Goal: Information Seeking & Learning: Learn about a topic

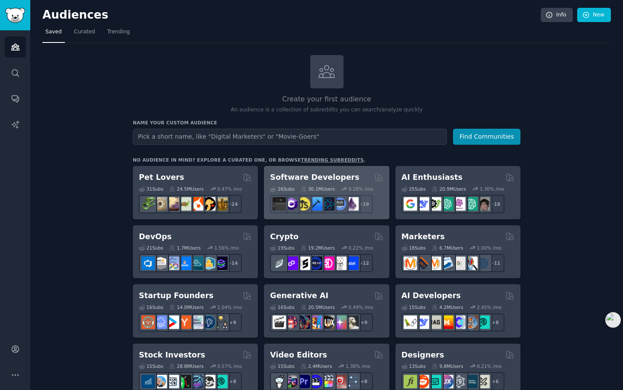
click at [290, 177] on h2 "Software Developers" at bounding box center [314, 177] width 89 height 11
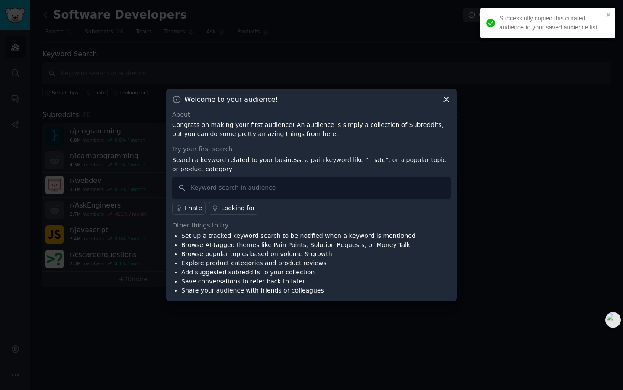
click at [445, 103] on icon at bounding box center [446, 99] width 9 height 9
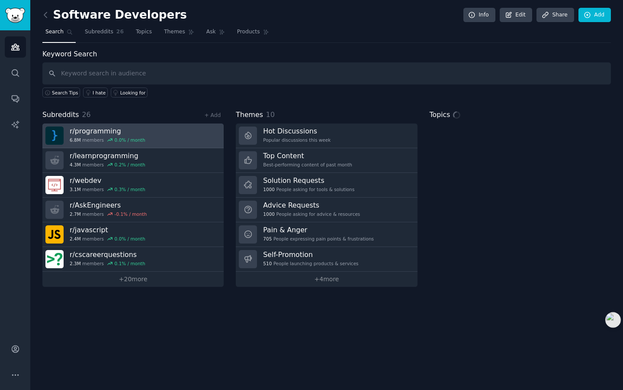
click at [166, 139] on link "r/ programming 6.8M members 0.0 % / month" at bounding box center [132, 135] width 181 height 25
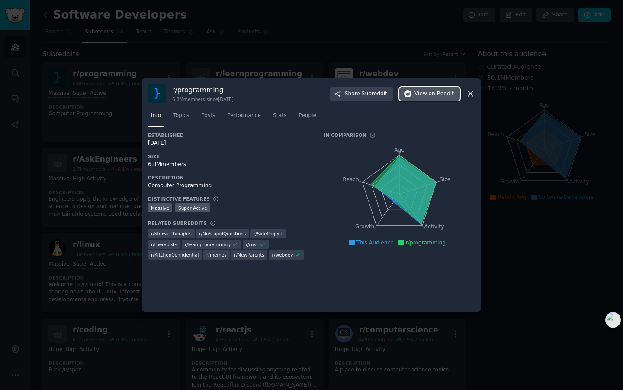
click at [440, 93] on span "on Reddit" at bounding box center [441, 94] width 25 height 8
click at [184, 114] on span "Topics" at bounding box center [181, 116] width 16 height 8
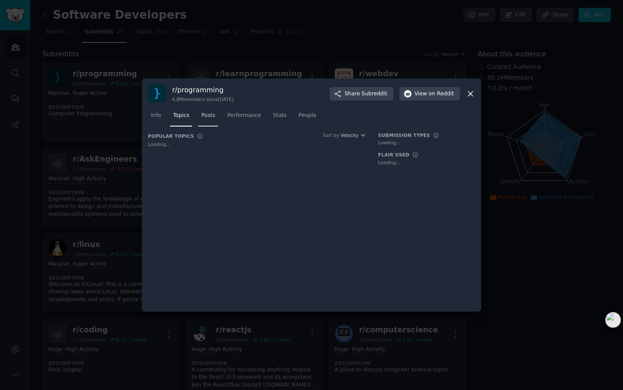
click at [218, 114] on link "Posts" at bounding box center [208, 118] width 20 height 18
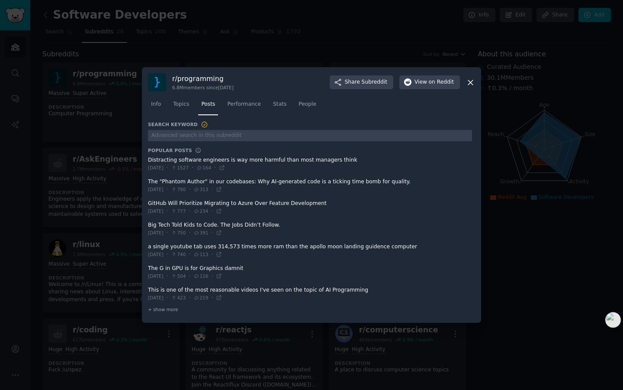
click at [472, 81] on icon at bounding box center [470, 82] width 5 height 5
